Goal: Task Accomplishment & Management: Complete application form

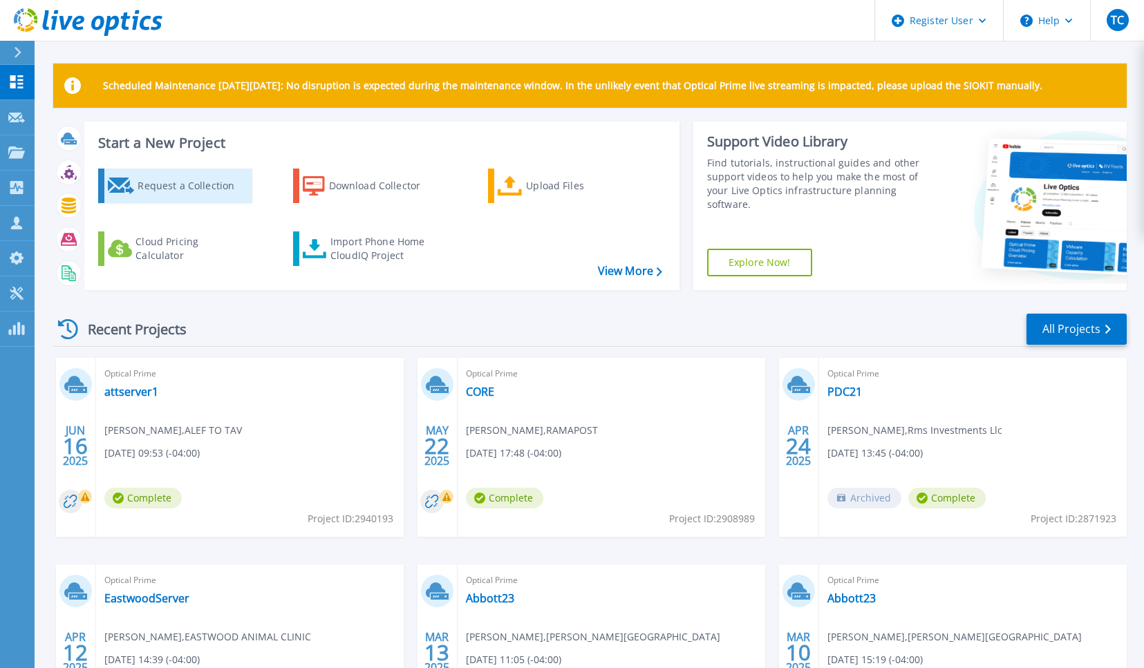
click at [216, 193] on div "Request a Collection" at bounding box center [193, 186] width 111 height 28
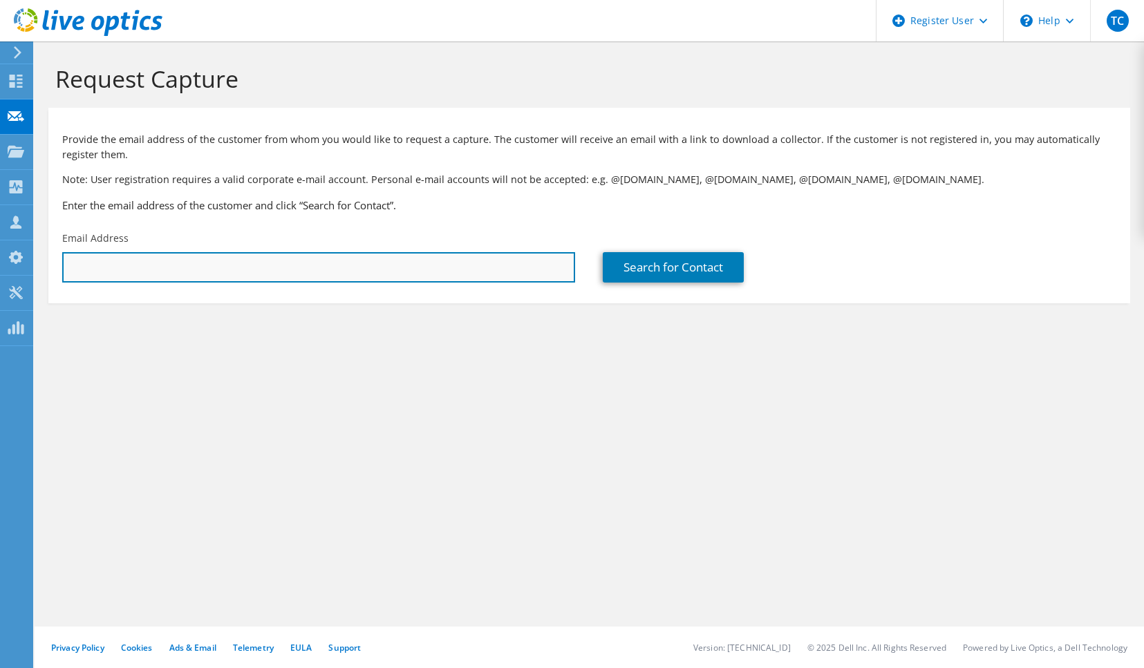
click at [275, 255] on input "text" at bounding box center [318, 267] width 513 height 30
paste input "[PERSON_NAME][EMAIL_ADDRESS][PERSON_NAME][DOMAIN_NAME]"
type input "[PERSON_NAME][EMAIL_ADDRESS][PERSON_NAME][DOMAIN_NAME]"
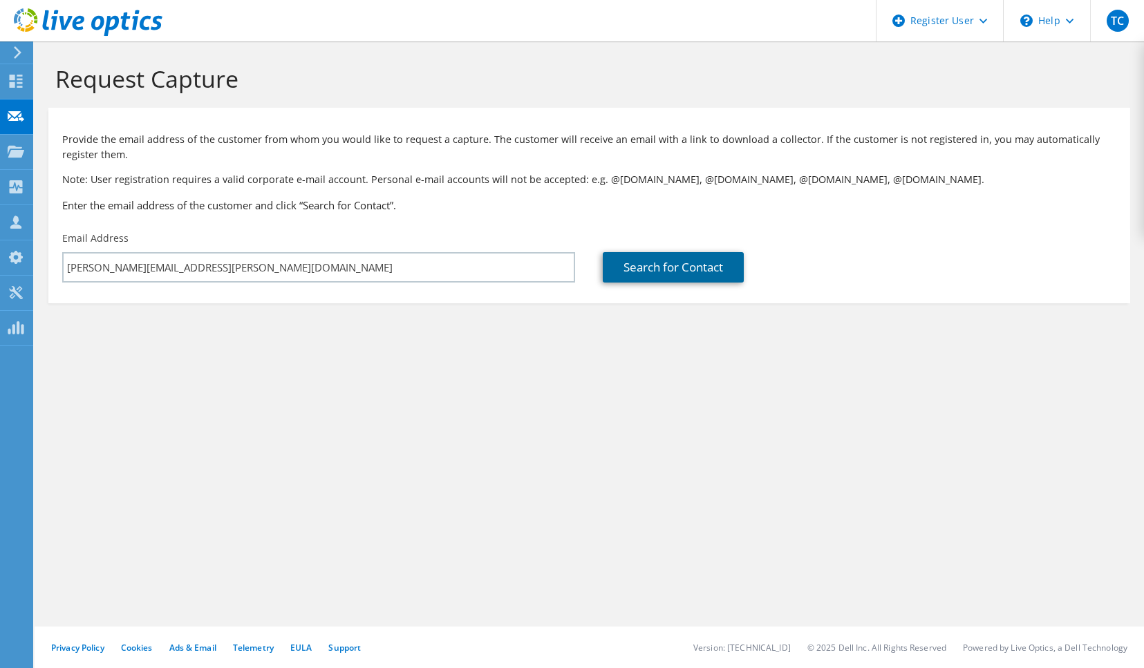
click at [655, 265] on link "Search for Contact" at bounding box center [673, 267] width 141 height 30
type input "RITZ [GEOGRAPHIC_DATA]"
type input "[PERSON_NAME]"
type input "[GEOGRAPHIC_DATA]"
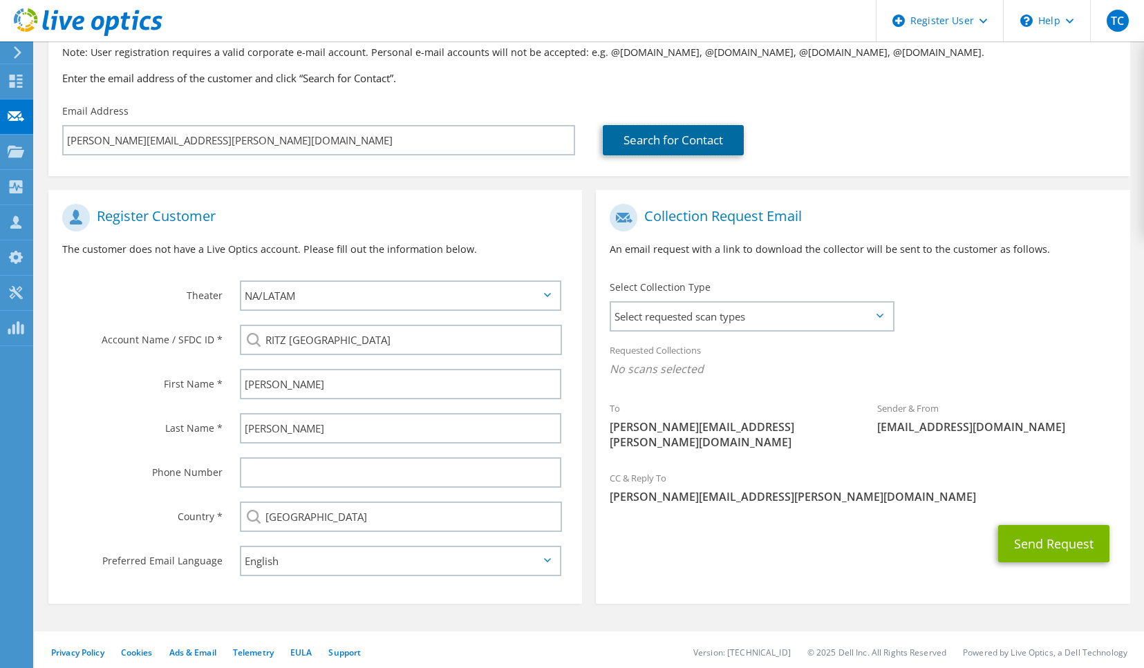
scroll to position [132, 0]
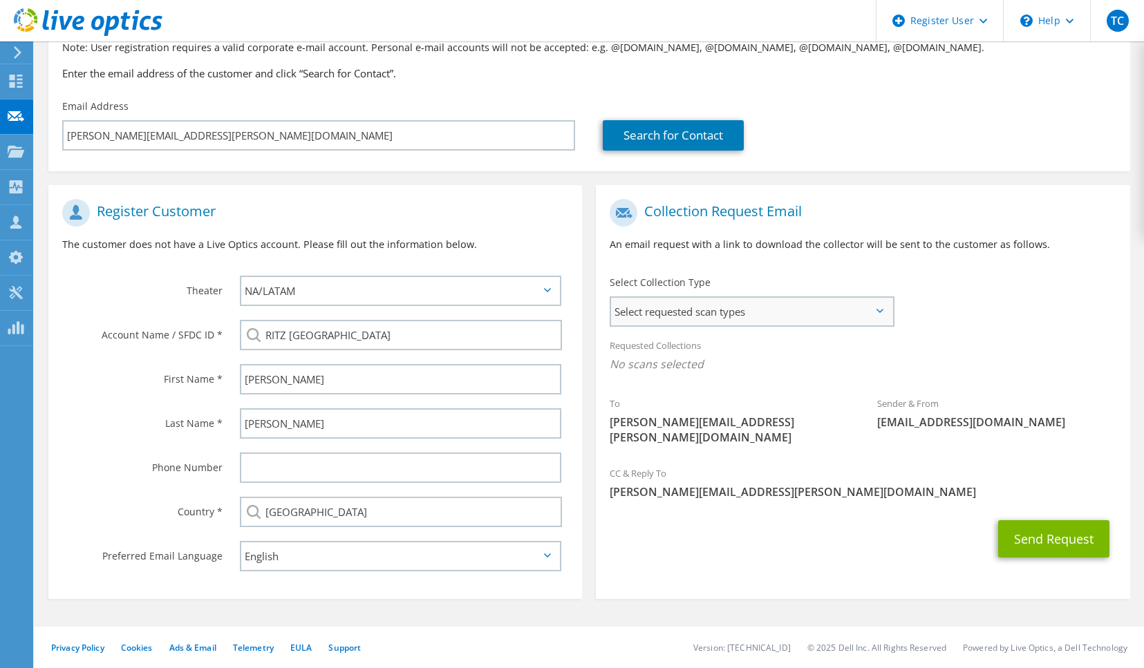
click at [681, 316] on span "Select requested scan types" at bounding box center [751, 312] width 281 height 28
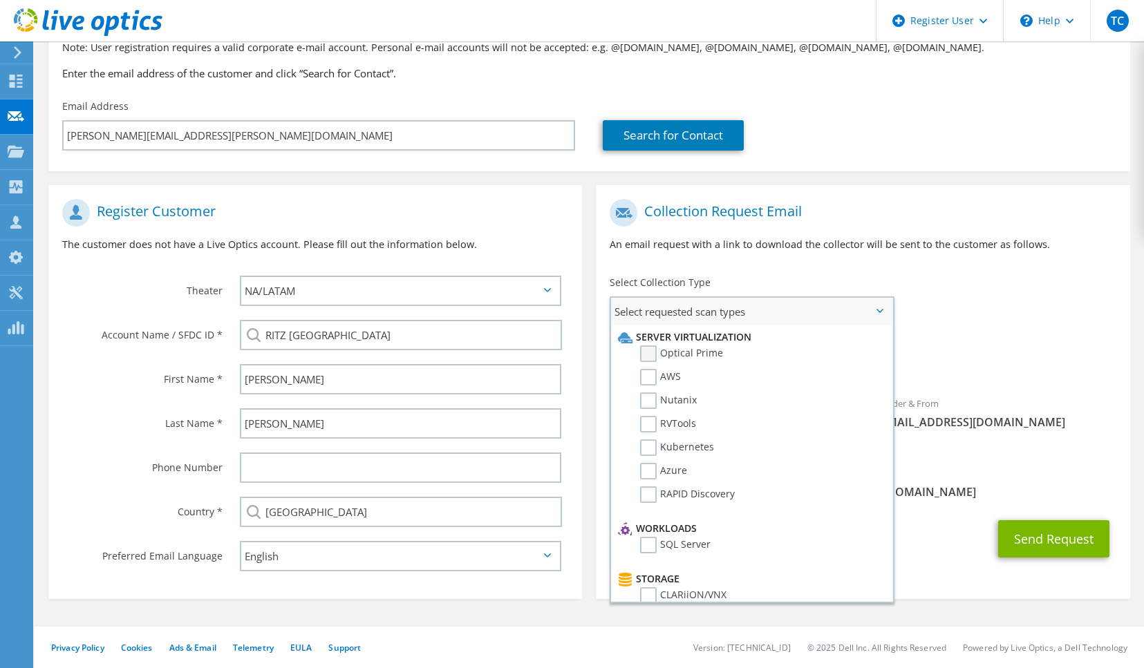
click at [683, 348] on label "Optical Prime" at bounding box center [681, 354] width 83 height 17
click at [0, 0] on input "Optical Prime" at bounding box center [0, 0] width 0 height 0
click at [1010, 339] on div "Requested Collections No scans selected Optical Prime" at bounding box center [863, 358] width 534 height 55
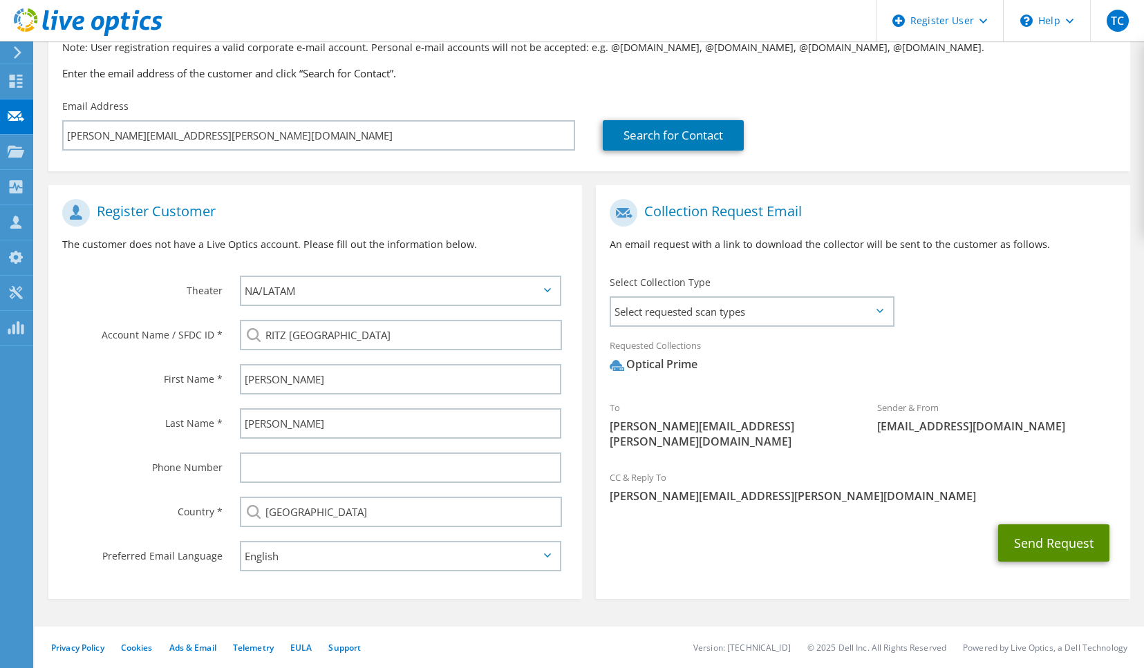
click at [1025, 538] on button "Send Request" at bounding box center [1053, 543] width 111 height 37
